Goal: Task Accomplishment & Management: Manage account settings

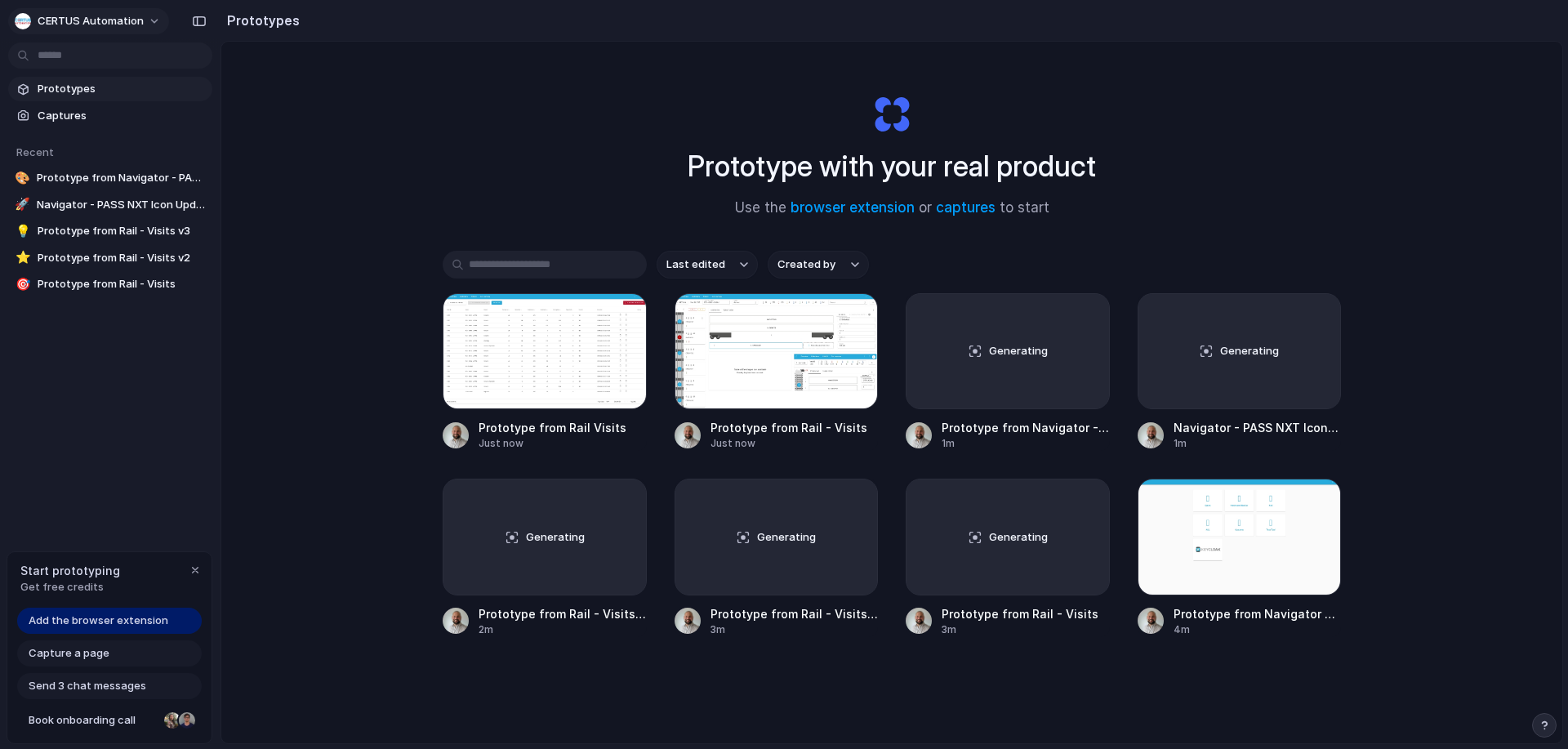
click at [115, 15] on span "CERTUS Automation" at bounding box center [90, 21] width 106 height 16
click at [83, 57] on li "Settings" at bounding box center [79, 58] width 136 height 26
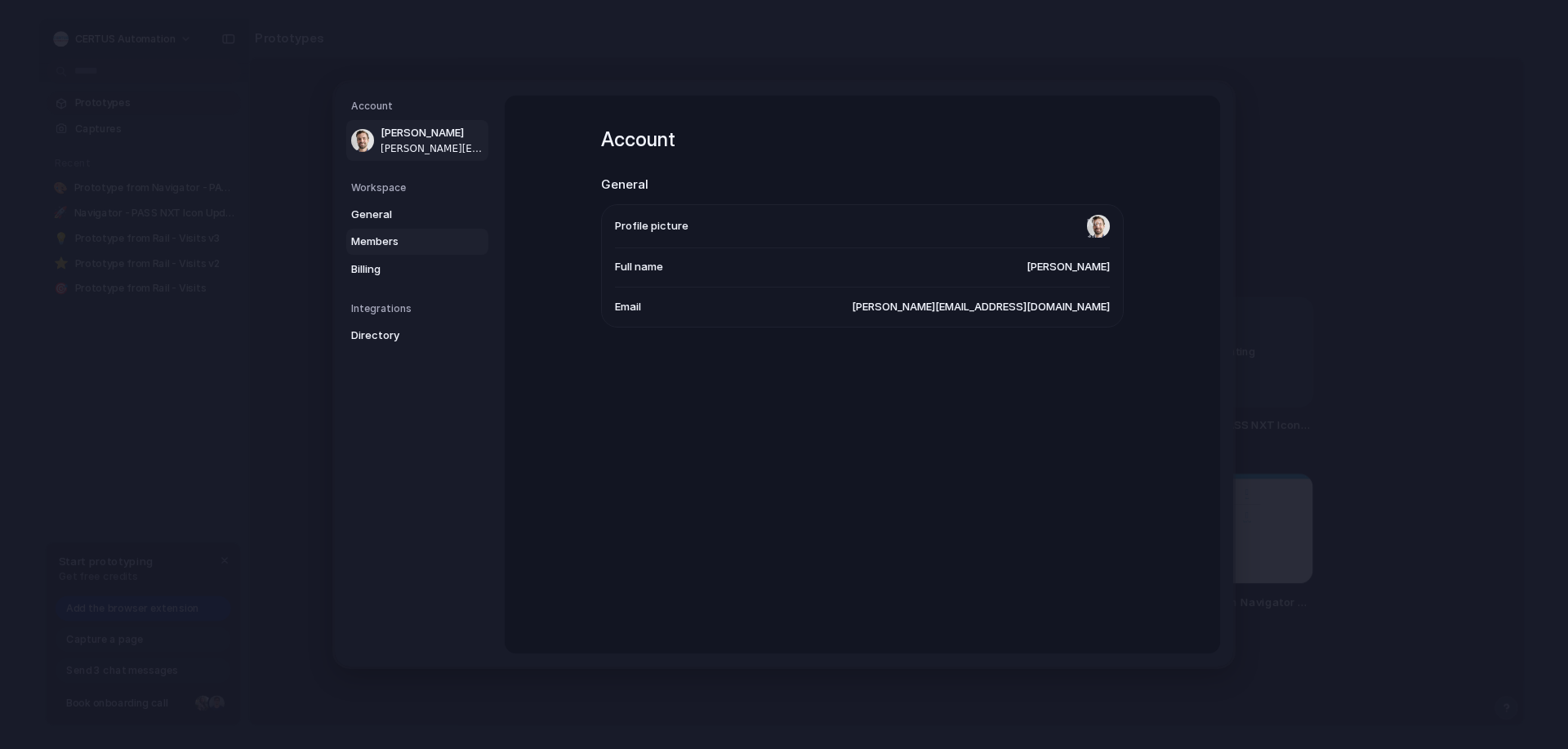
click at [370, 245] on span "Members" at bounding box center [403, 242] width 105 height 16
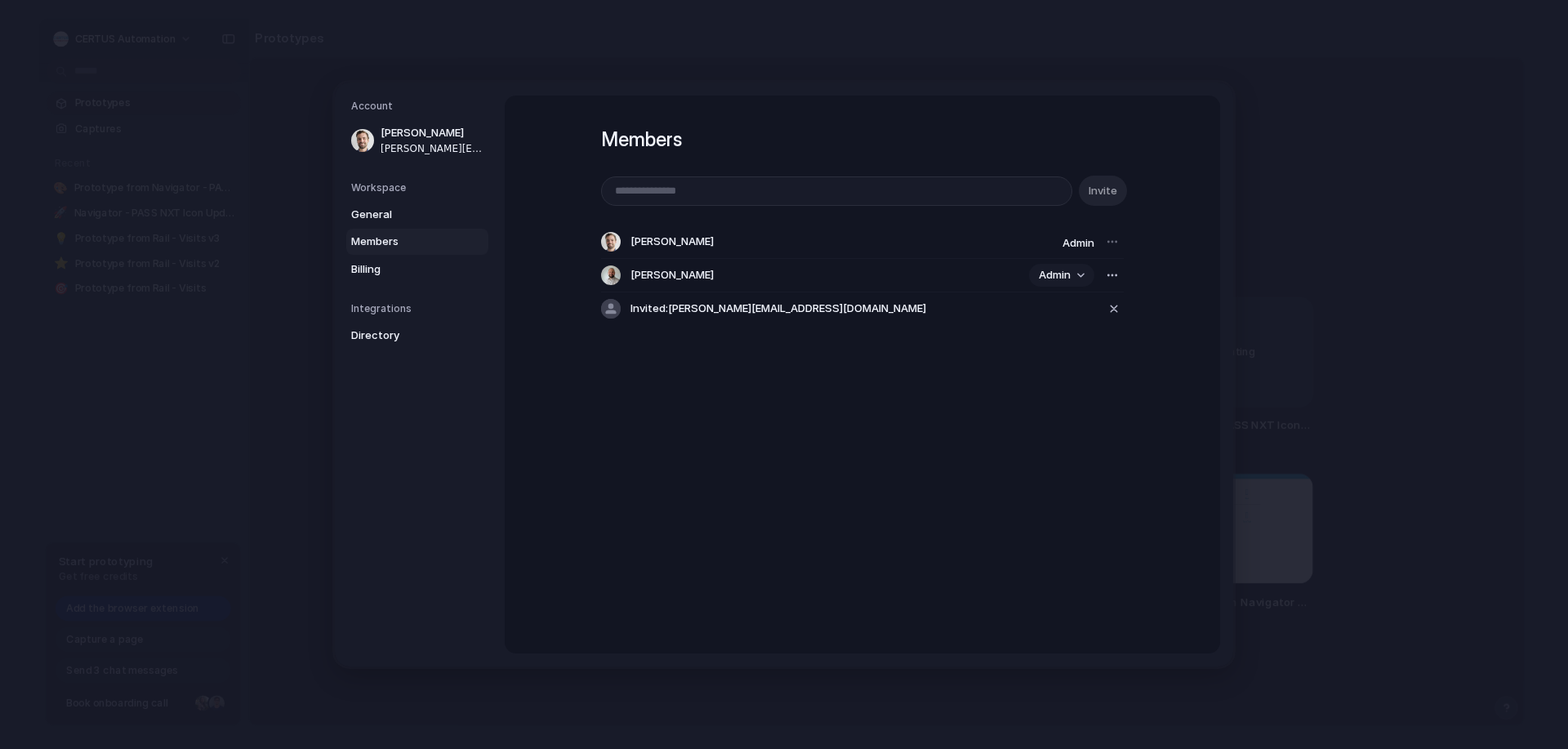
click at [1081, 273] on button "Admin" at bounding box center [1062, 275] width 66 height 23
click at [1158, 307] on div "Admin Contributor" at bounding box center [784, 374] width 1568 height 749
click at [1116, 277] on button "button" at bounding box center [1112, 275] width 23 height 23
click at [1145, 409] on div "Remove from workspace" at bounding box center [784, 374] width 1568 height 749
click at [1076, 271] on button "Admin" at bounding box center [1062, 275] width 66 height 23
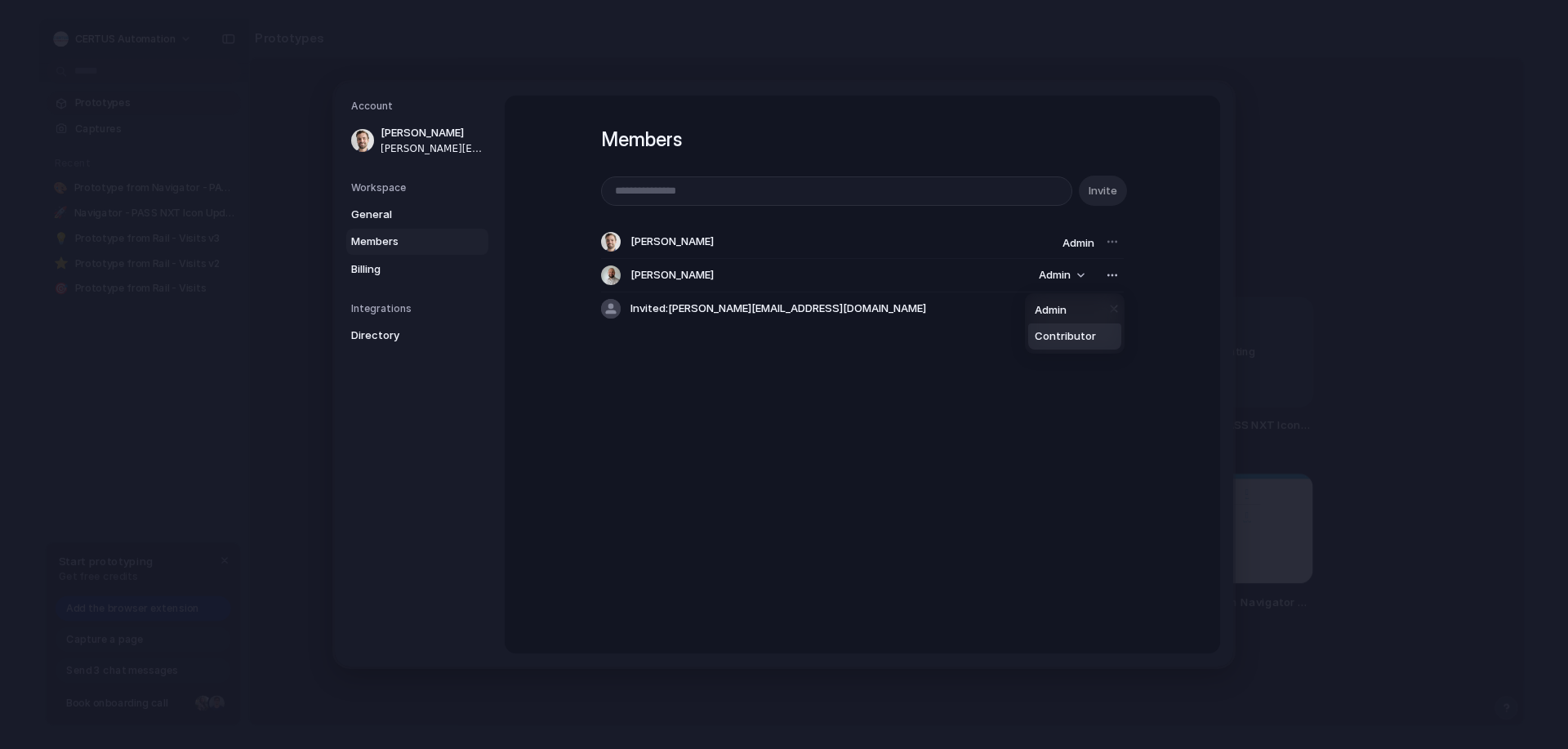
click at [1064, 331] on span "Contributor" at bounding box center [1064, 336] width 61 height 16
click at [1118, 310] on button "button" at bounding box center [1114, 309] width 20 height 25
click at [376, 268] on span "Billing" at bounding box center [403, 269] width 105 height 16
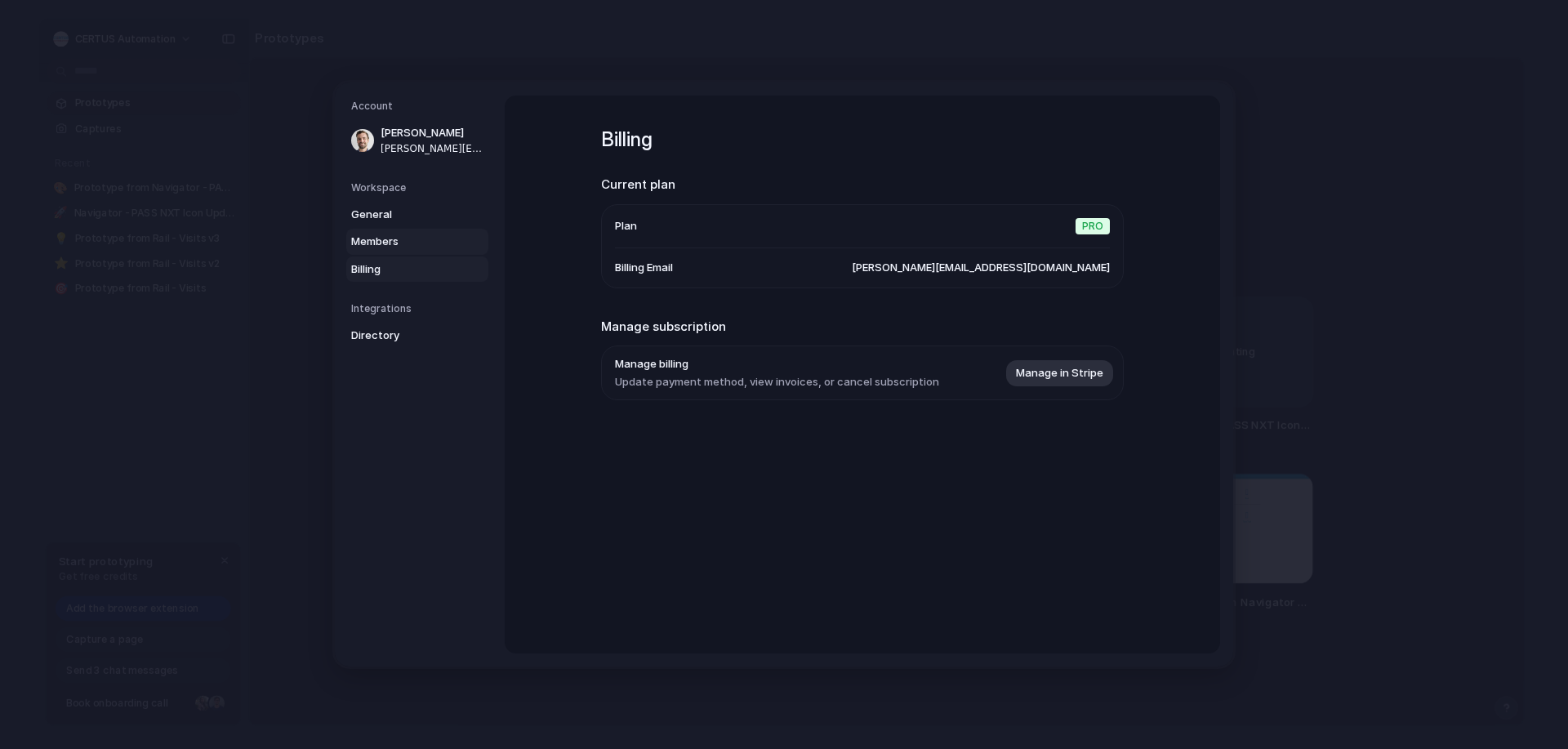
click at [381, 236] on span "Members" at bounding box center [403, 242] width 105 height 16
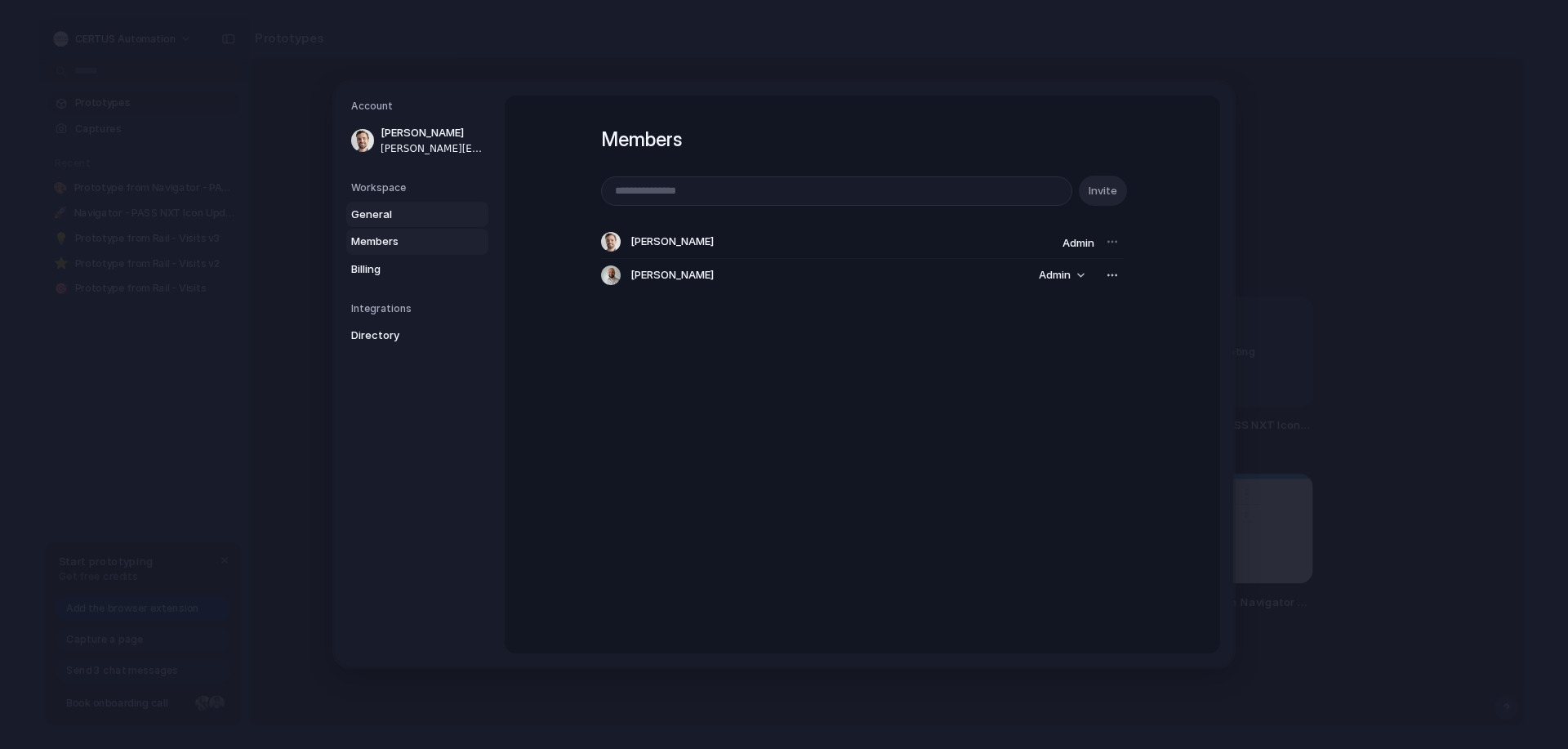
click at [384, 215] on span "General" at bounding box center [403, 215] width 105 height 16
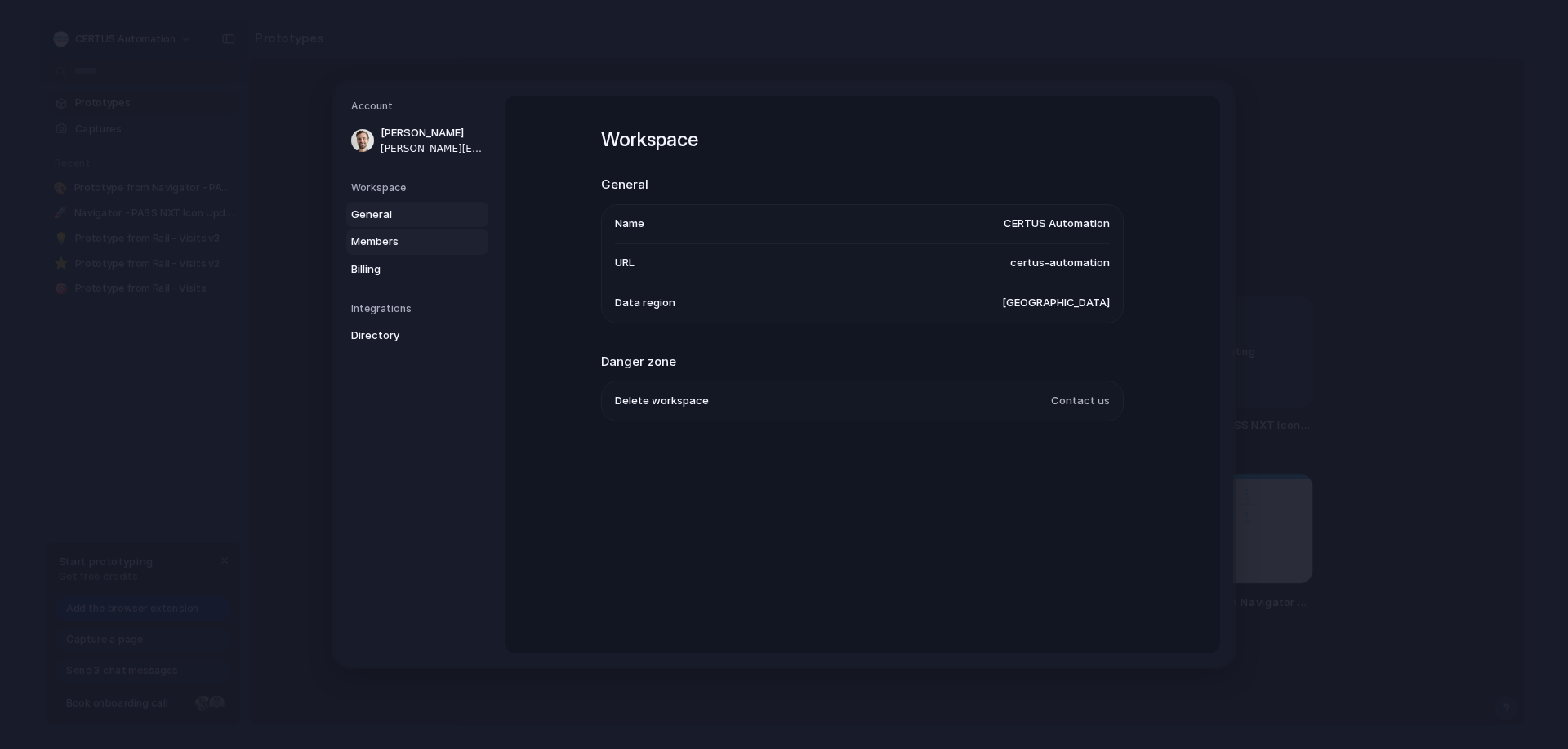
click at [378, 233] on link "Members" at bounding box center [418, 241] width 142 height 26
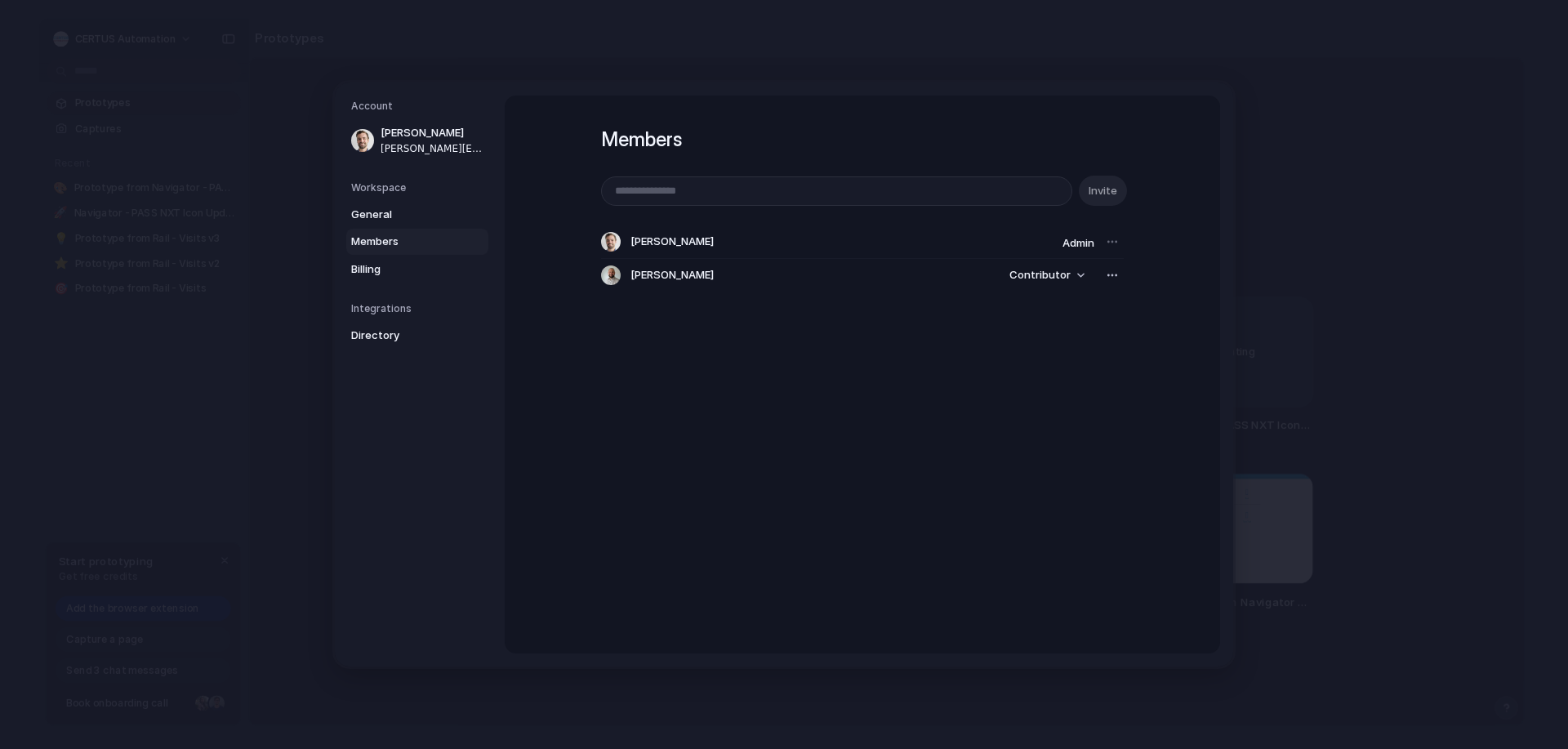
click at [843, 403] on div "Members Invite Dennis Waardenburg Admin Mark Willemsen Contributor" at bounding box center [862, 375] width 715 height 558
click at [385, 211] on span "General" at bounding box center [403, 215] width 105 height 16
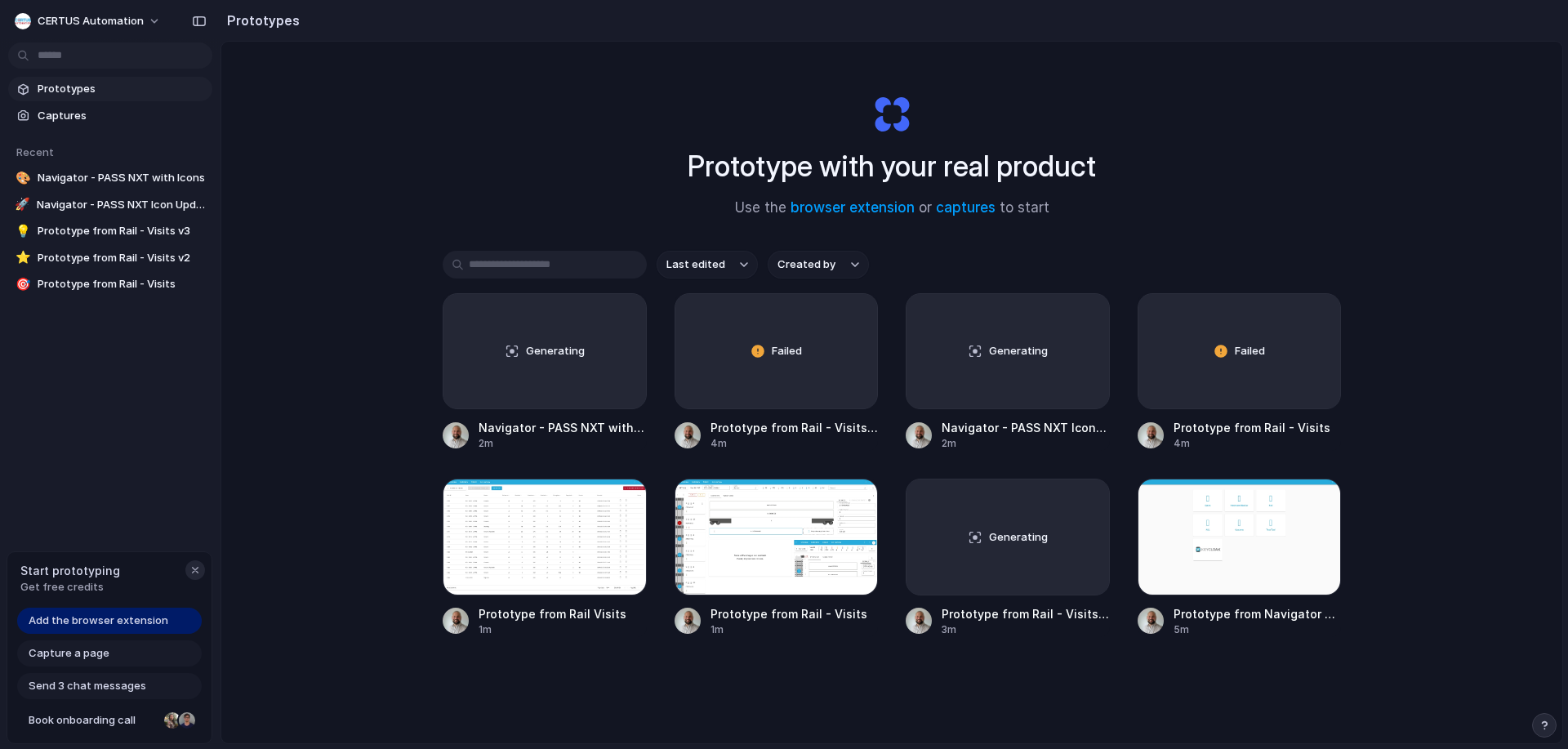
click at [191, 570] on div "button" at bounding box center [195, 570] width 13 height 13
click at [135, 24] on span "CERTUS Automation" at bounding box center [90, 21] width 106 height 16
click at [76, 20] on span "CERTUS Automation" at bounding box center [90, 21] width 106 height 16
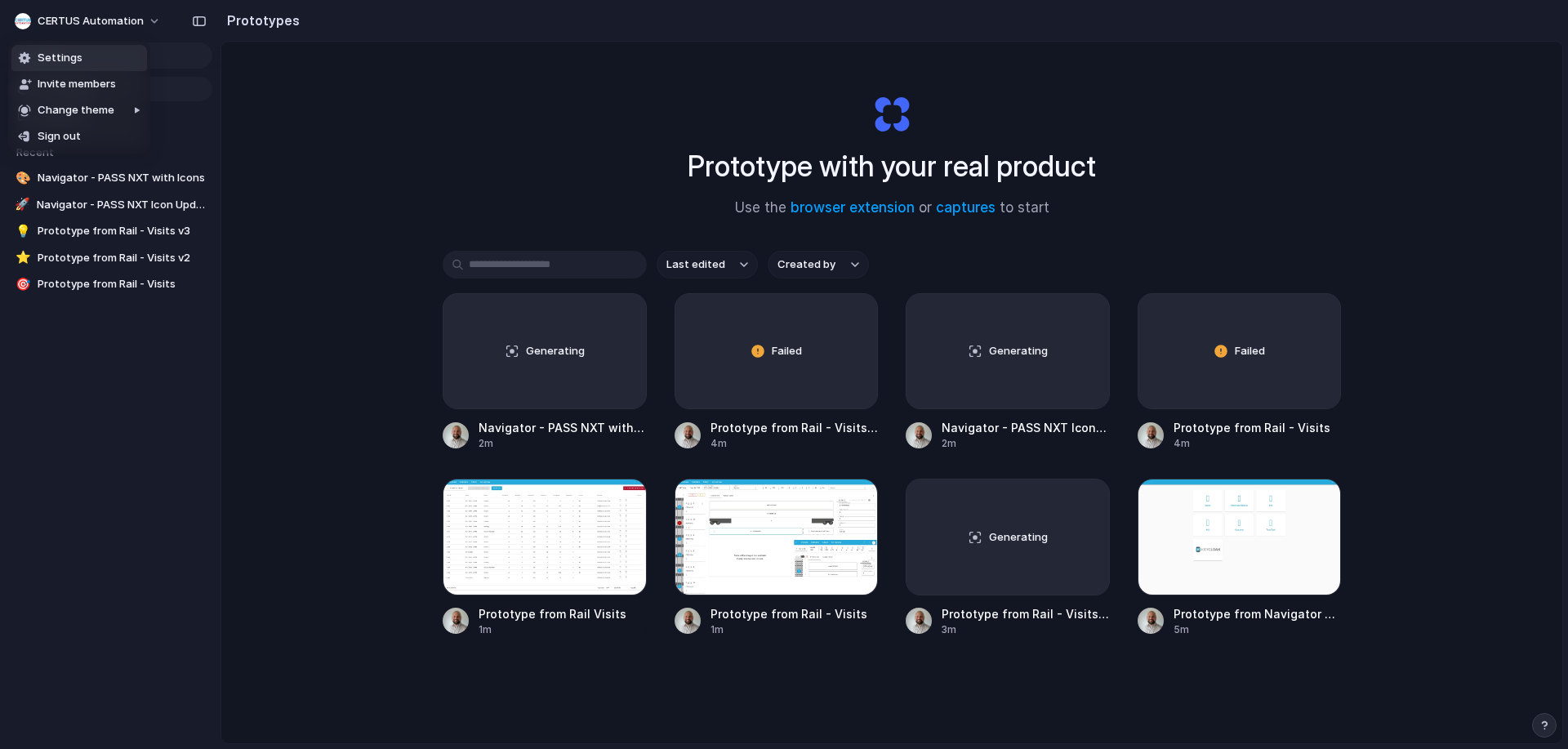
click at [78, 60] on span "Settings" at bounding box center [60, 58] width 45 height 16
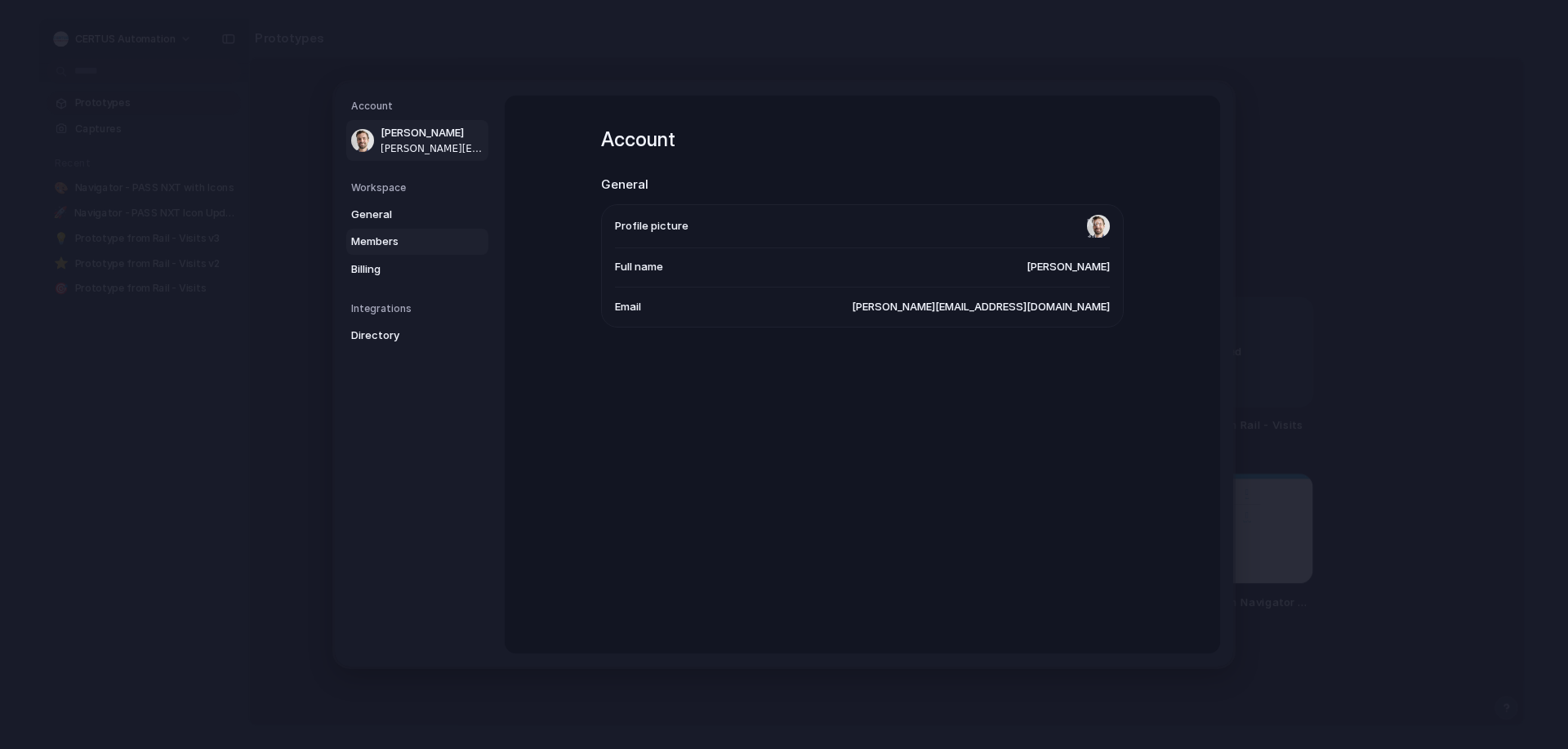
click at [379, 237] on span "Members" at bounding box center [403, 242] width 105 height 16
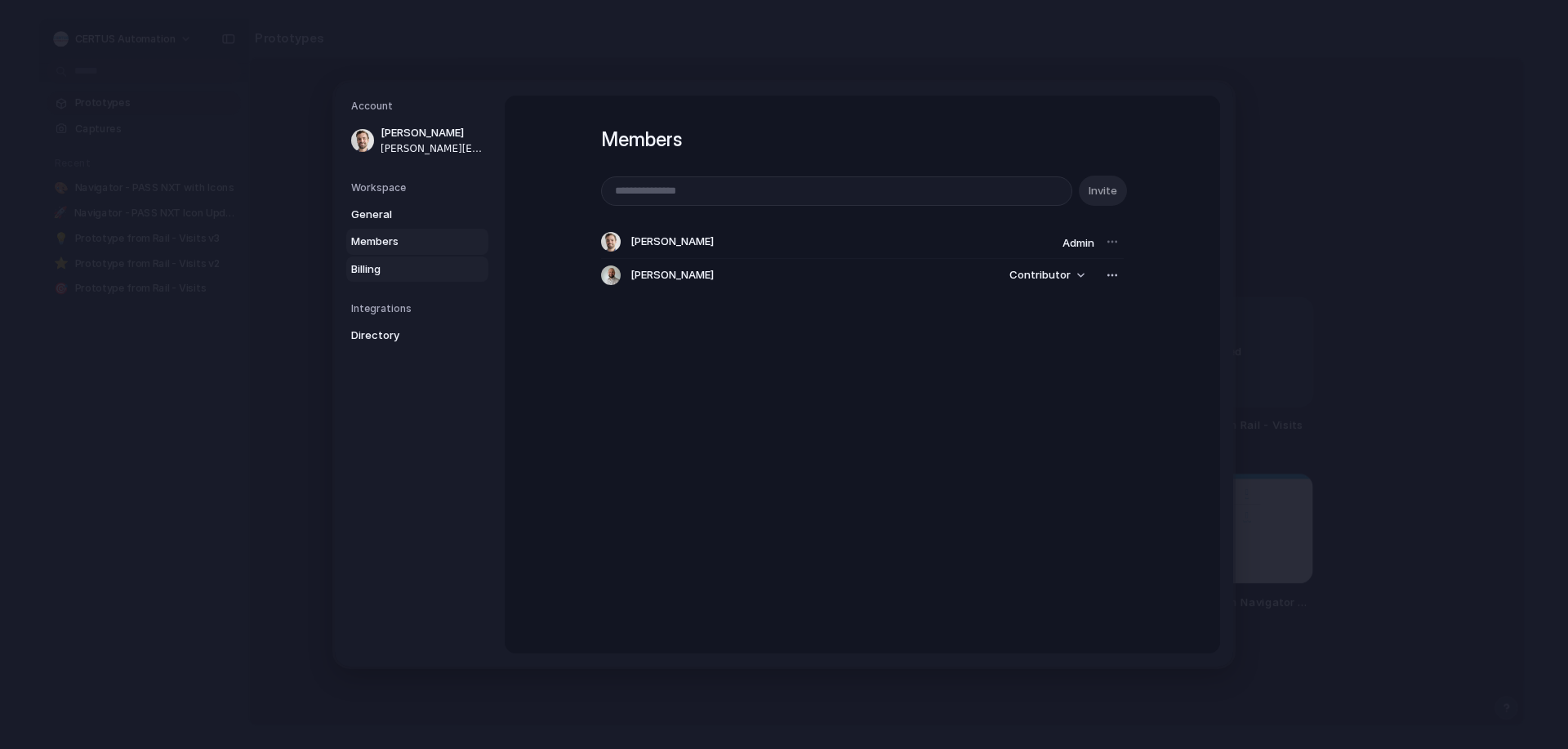
click at [376, 266] on span "Billing" at bounding box center [403, 269] width 105 height 16
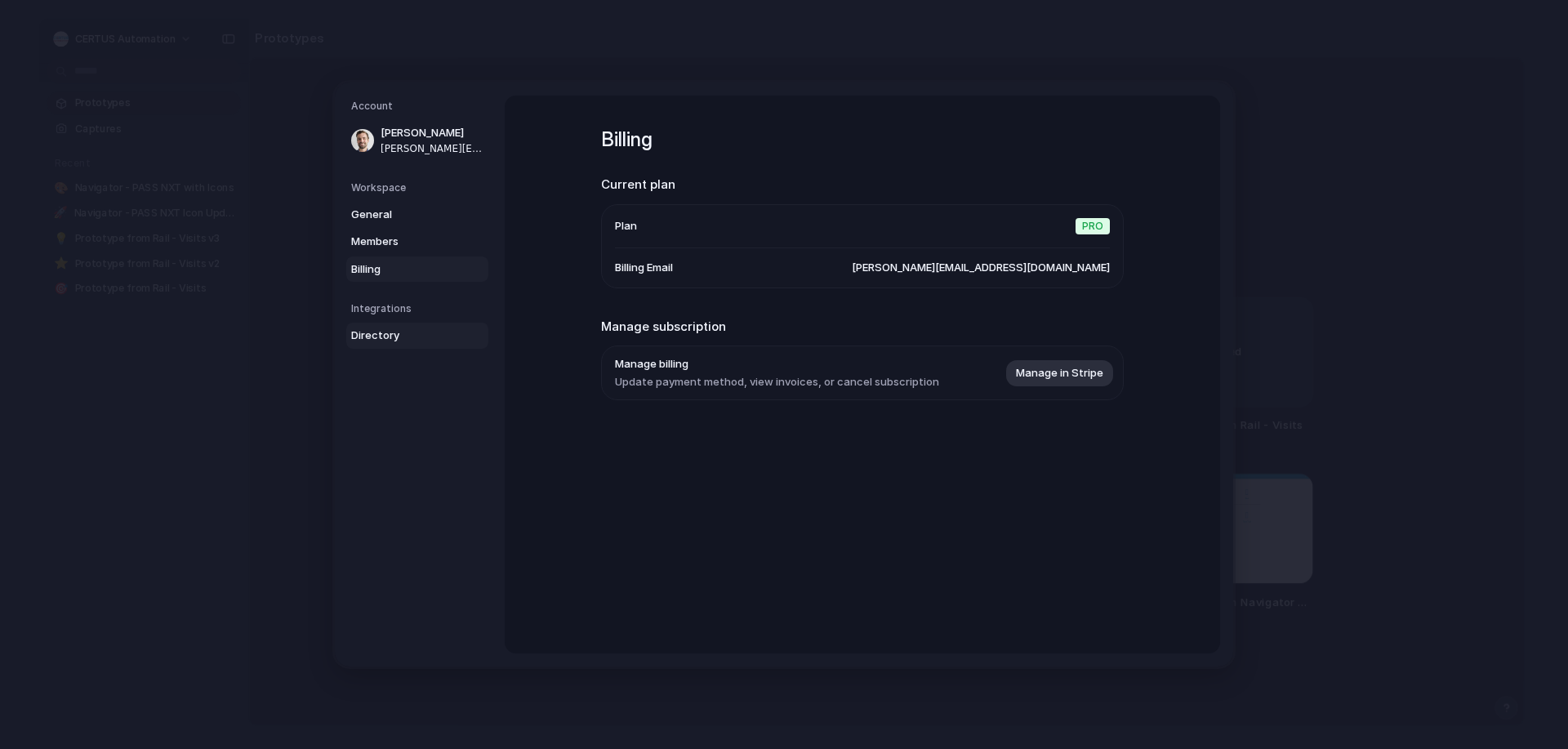
click at [394, 342] on span "Directory" at bounding box center [403, 336] width 105 height 16
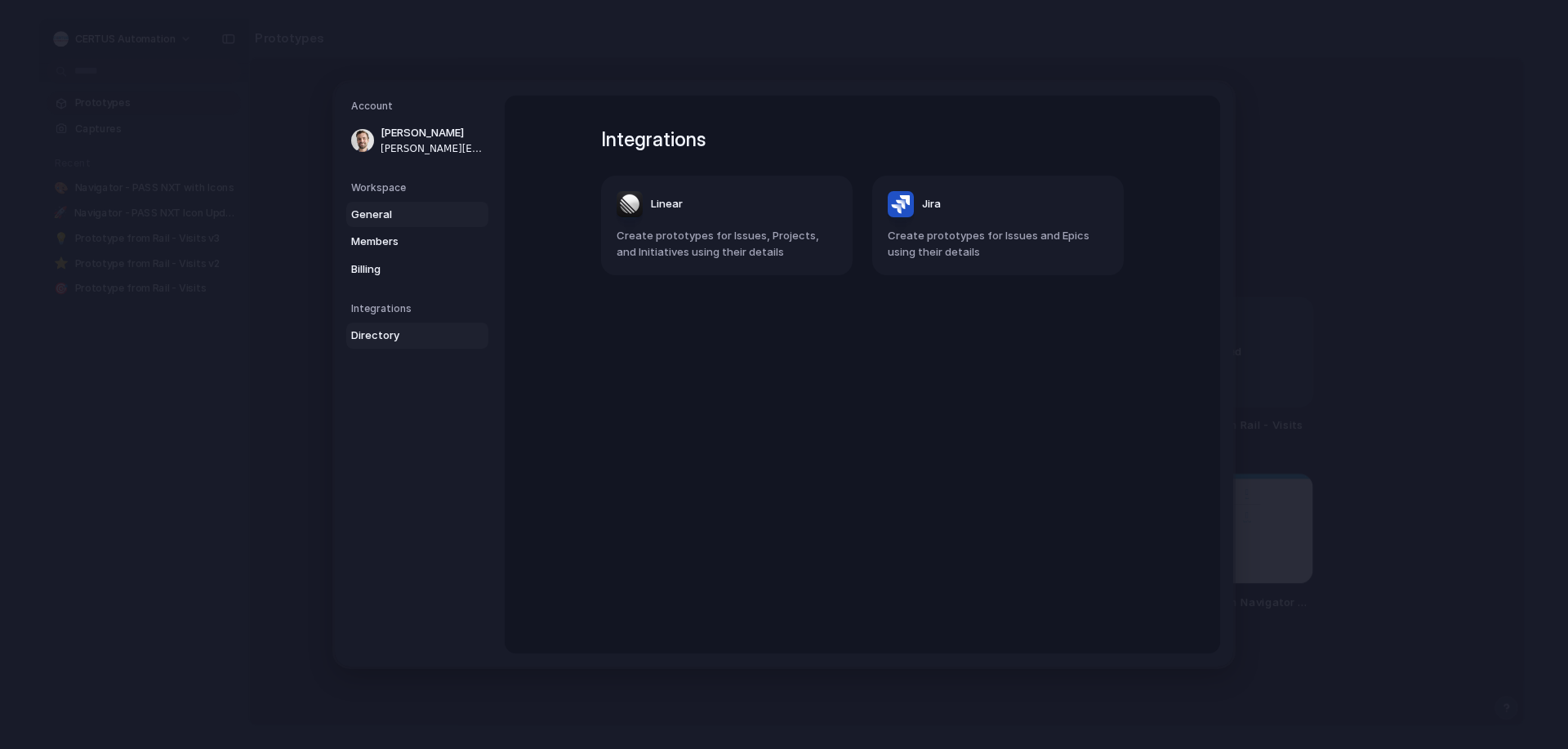
click at [391, 211] on span "General" at bounding box center [403, 215] width 105 height 16
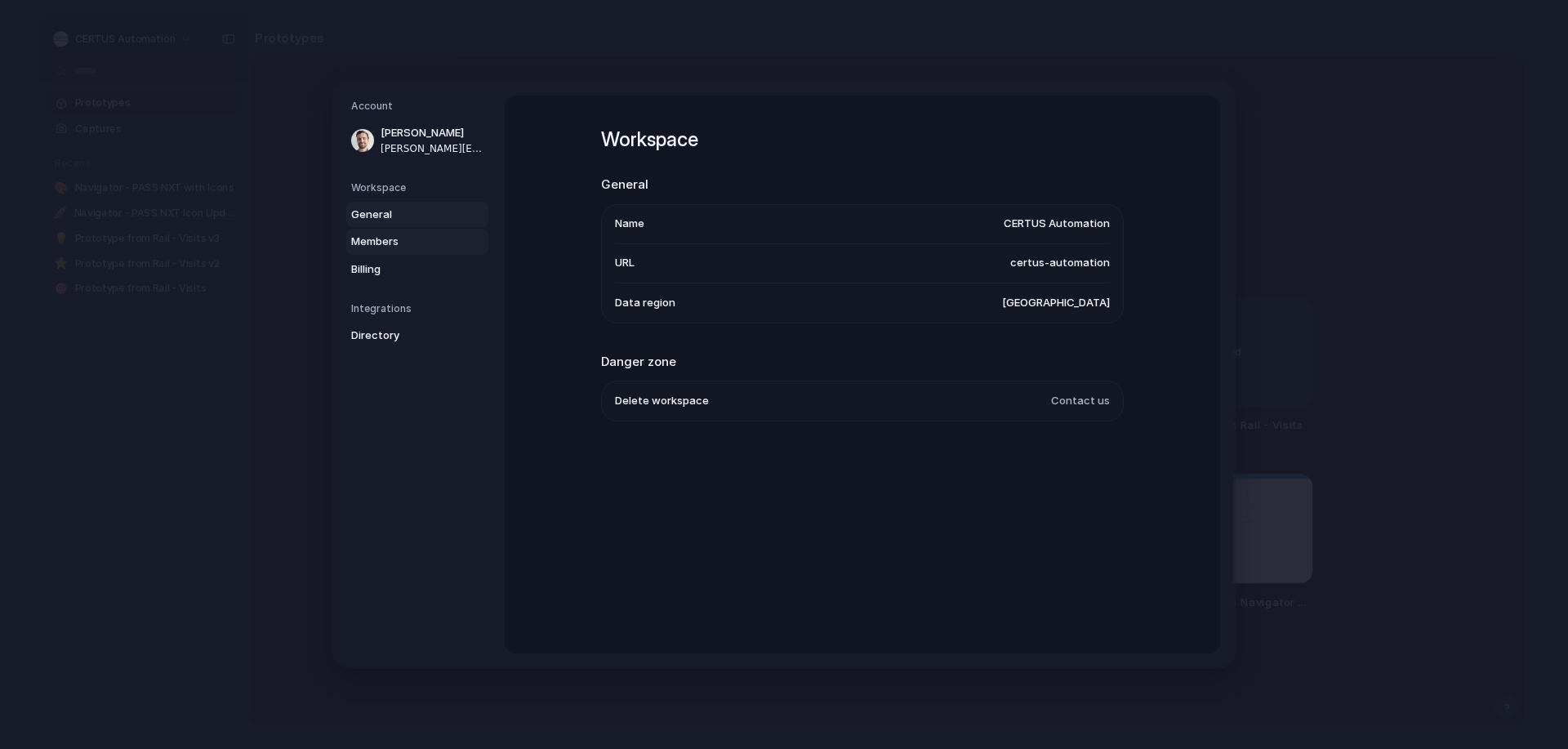
click at [386, 243] on span "Members" at bounding box center [403, 242] width 105 height 16
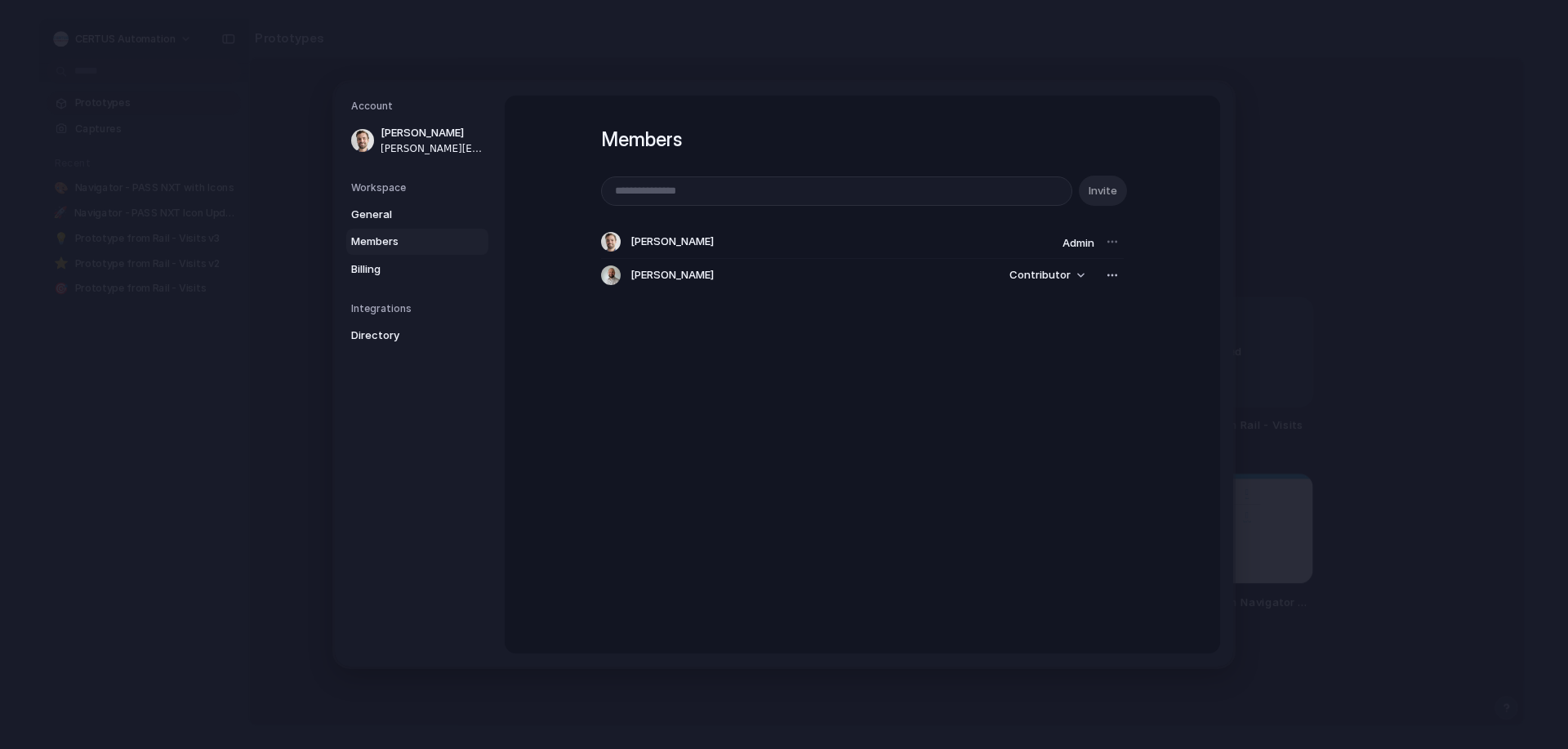
click at [783, 450] on div "Members Invite Dennis Waardenburg Admin Mark Willemsen Contributor" at bounding box center [862, 375] width 715 height 558
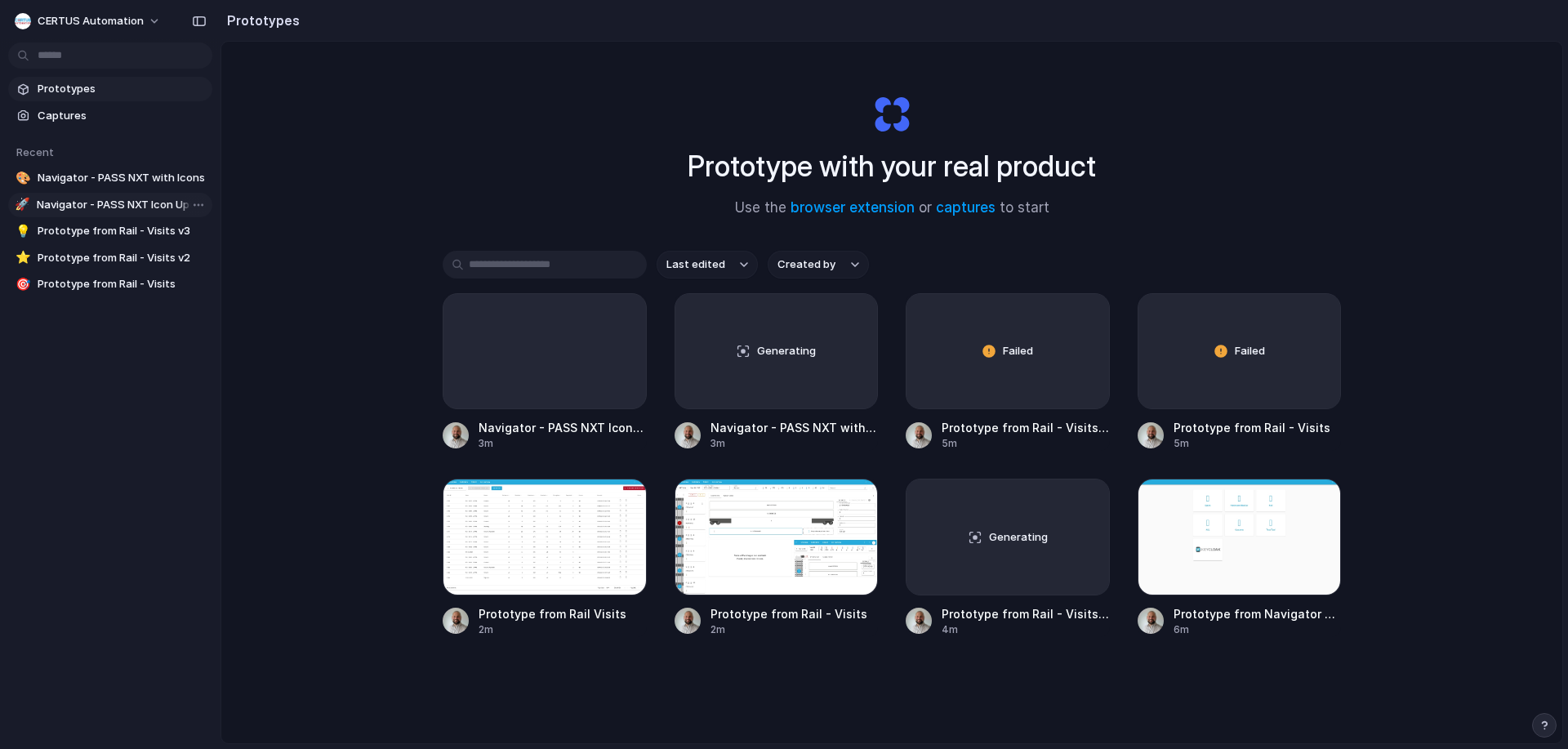
click at [107, 202] on span "Navigator - PASS NXT Icon Update" at bounding box center [121, 205] width 169 height 16
